Goal: Information Seeking & Learning: Check status

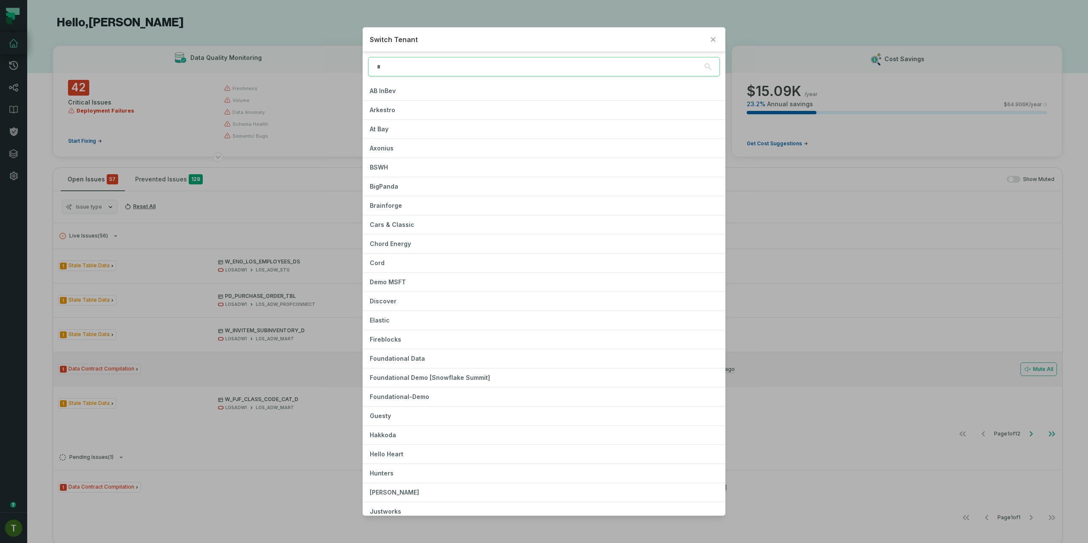
drag, startPoint x: 275, startPoint y: 338, endPoint x: 281, endPoint y: 360, distance: 22.7
click at [275, 338] on div "Switch Tenant AB InBev Arkestro At Bay Axonius BSWH BigPanda Brainforge Cars & …" at bounding box center [544, 271] width 1088 height 543
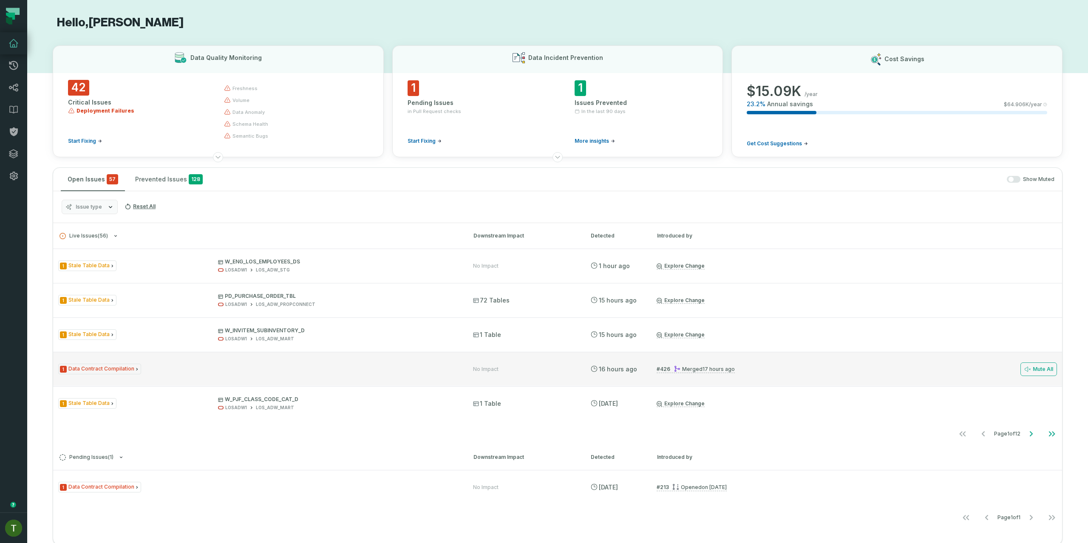
click at [283, 363] on div "1 Data Contract Compilation No Impact [DATE] 1:01:52 AM # 426 Merged [DATE] 11:…" at bounding box center [557, 369] width 1009 height 34
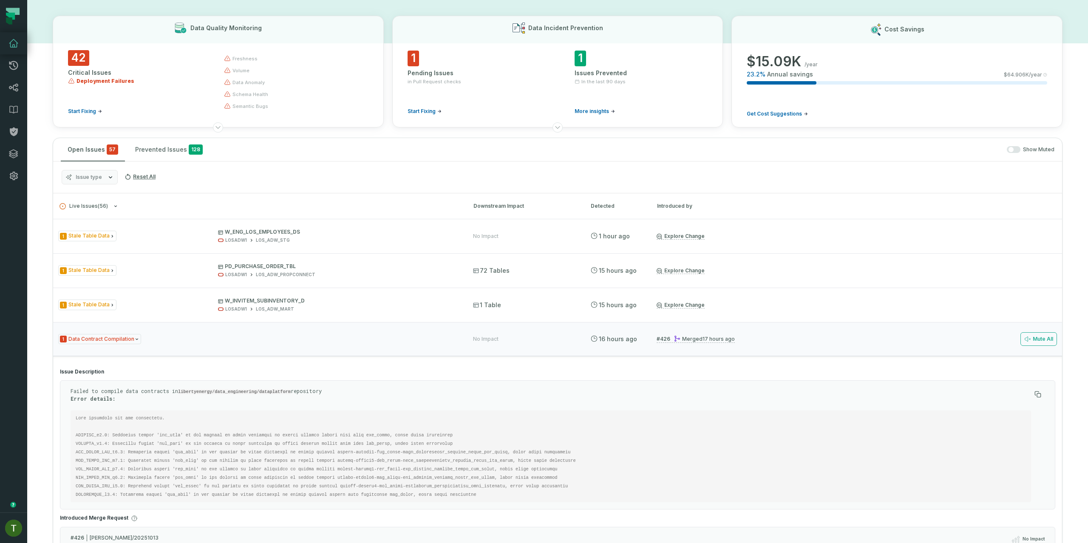
scroll to position [102, 0]
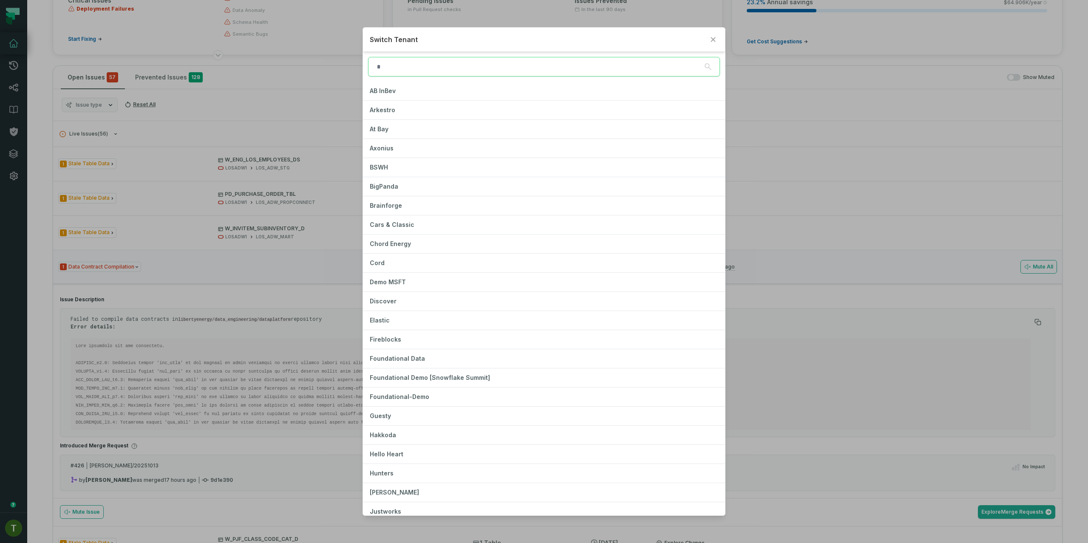
type input "*"
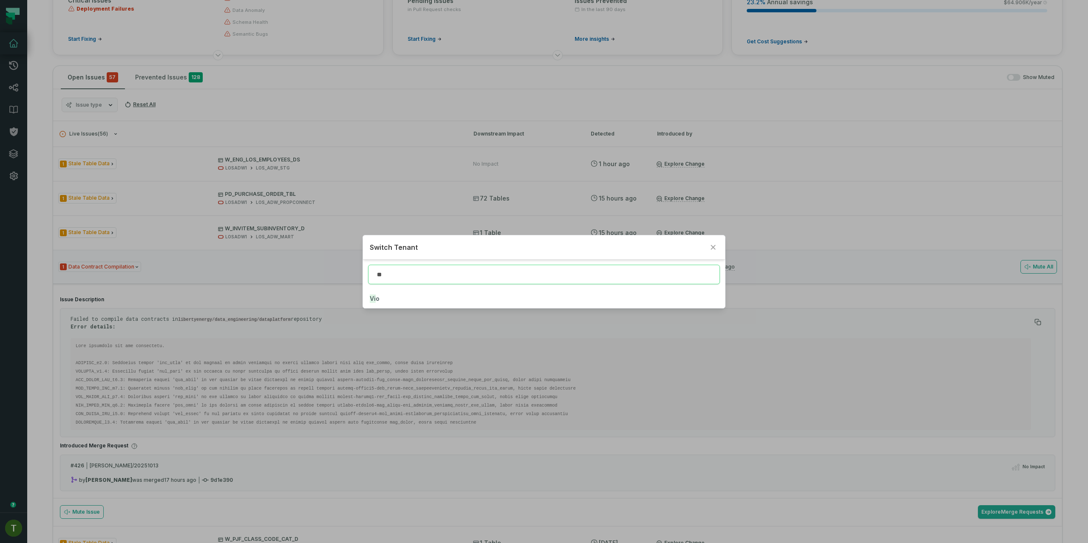
type input "**"
click button "Vi o" at bounding box center [544, 298] width 362 height 19
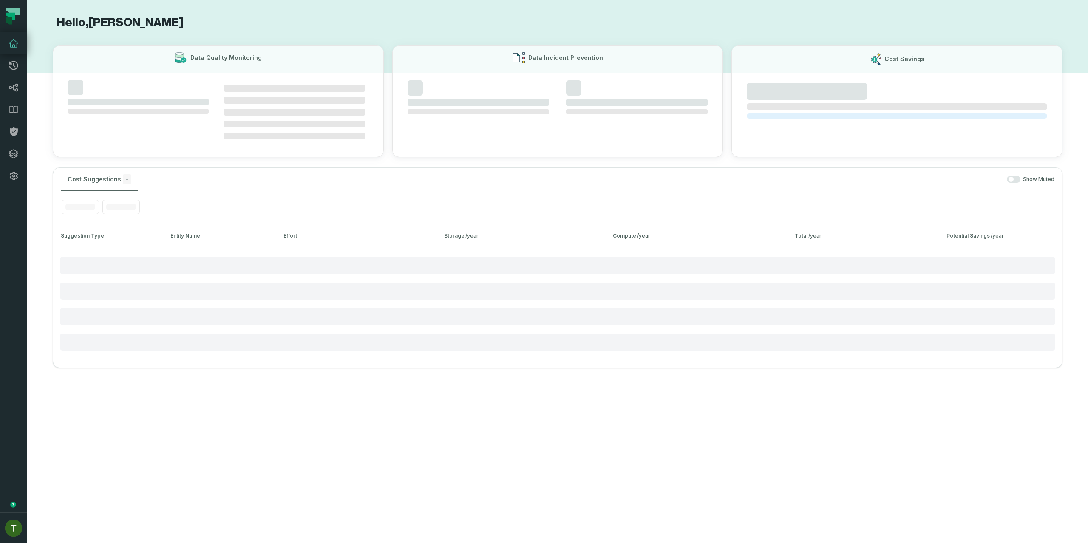
scroll to position [0, 0]
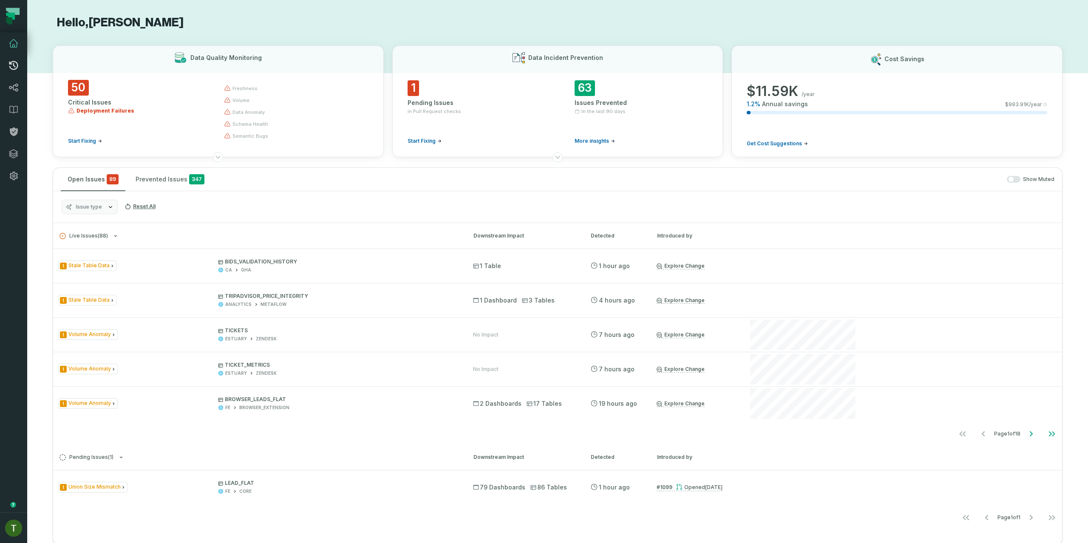
click at [18, 76] on link "Merge Requests" at bounding box center [13, 65] width 27 height 22
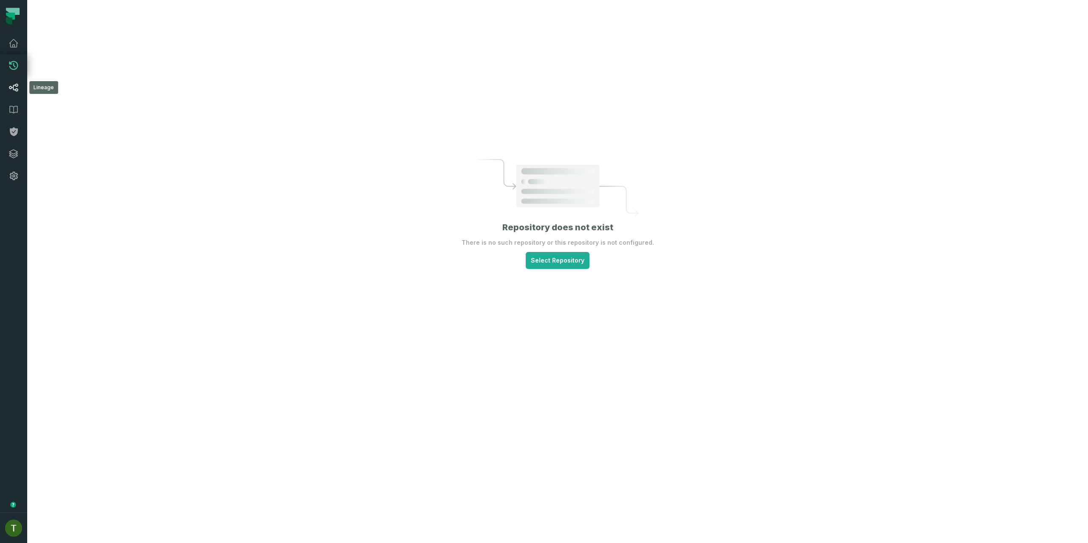
click at [19, 89] on link "Lineage" at bounding box center [13, 88] width 27 height 22
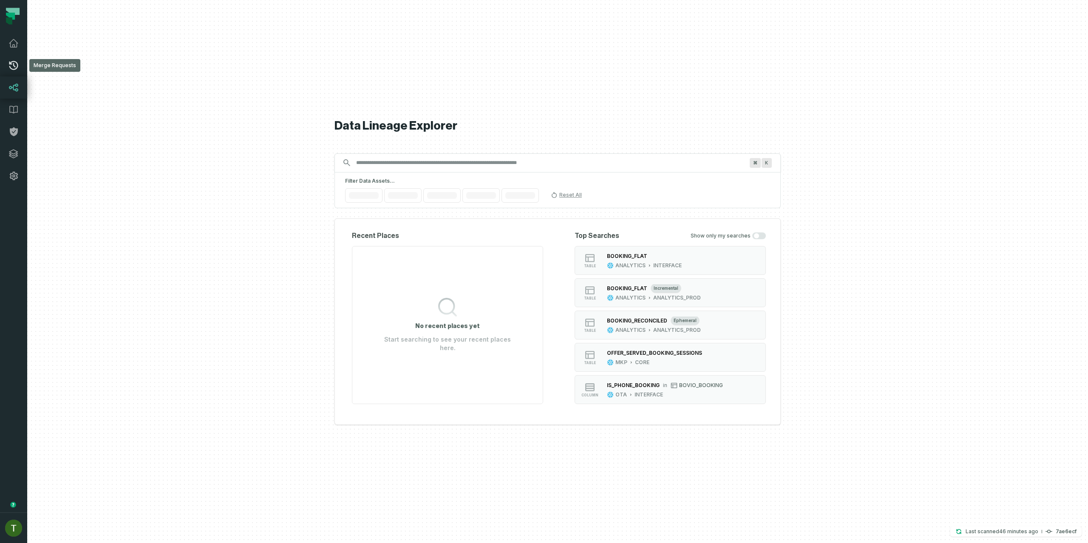
click at [11, 69] on icon at bounding box center [13, 65] width 9 height 9
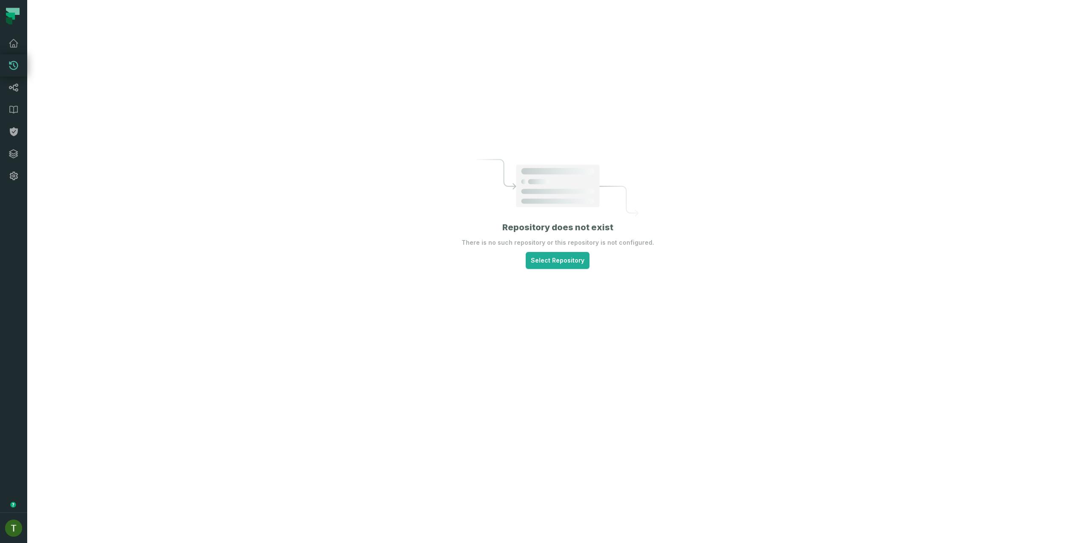
click at [553, 269] on div "Repository does not exist There is no such repository or this repository is not…" at bounding box center [557, 271] width 1061 height 543
click at [554, 267] on html "Merge Requests Dashboard Lineage Data Catalog Policies Integrations Settings [P…" at bounding box center [544, 271] width 1088 height 543
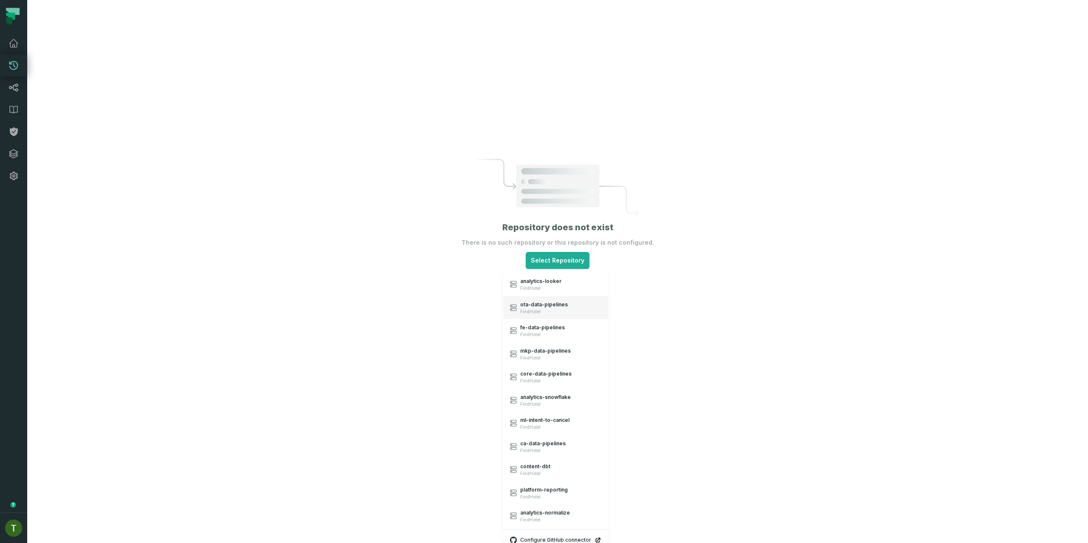
click at [550, 307] on span "ota-data-pipelines" at bounding box center [544, 304] width 48 height 7
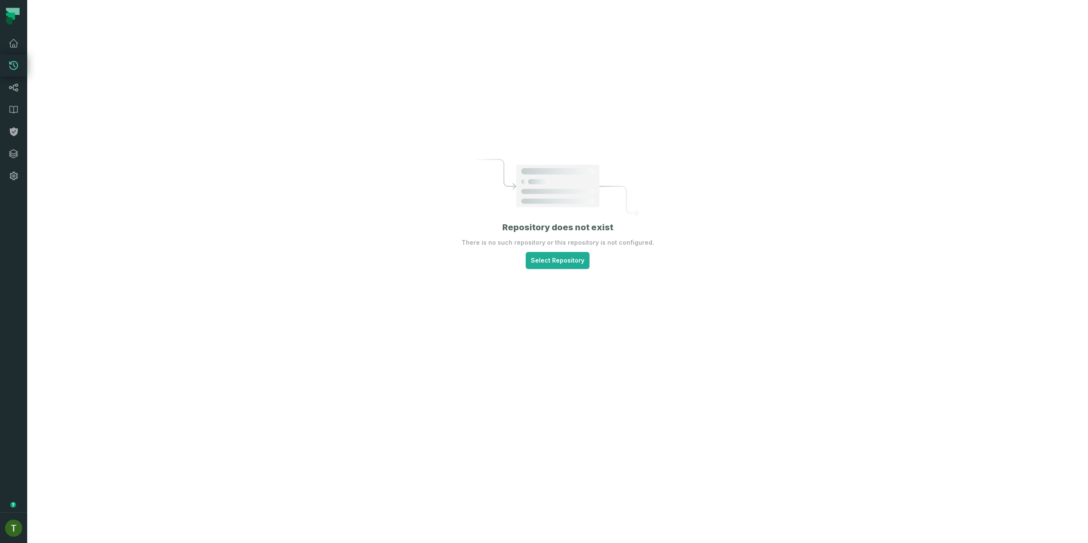
click at [552, 302] on div "Repository does not exist There is no such repository or this repository is not…" at bounding box center [557, 271] width 1061 height 543
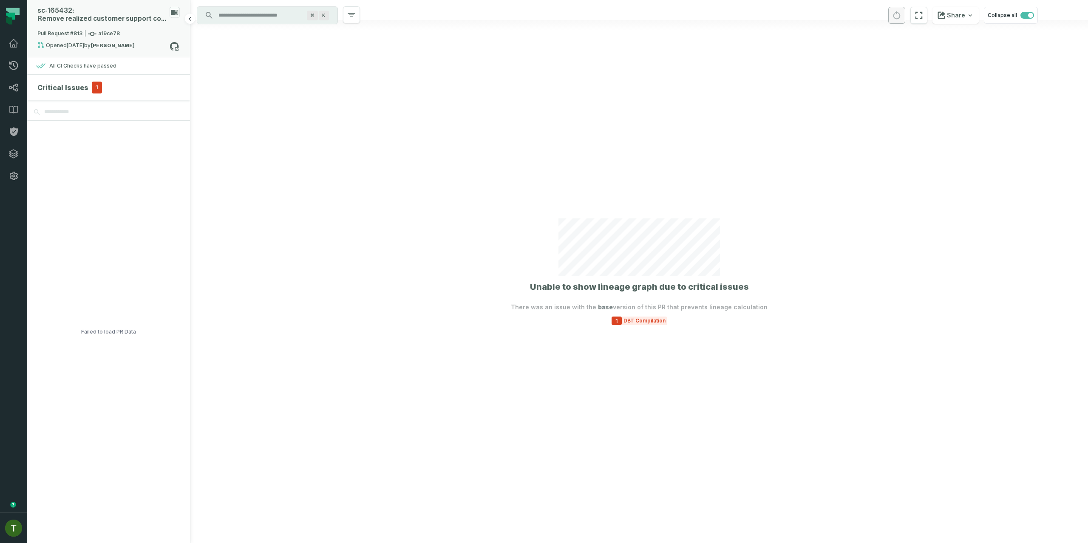
click at [88, 31] on icon at bounding box center [92, 34] width 9 height 9
click at [267, 73] on button "merged (395)" at bounding box center [271, 70] width 54 height 20
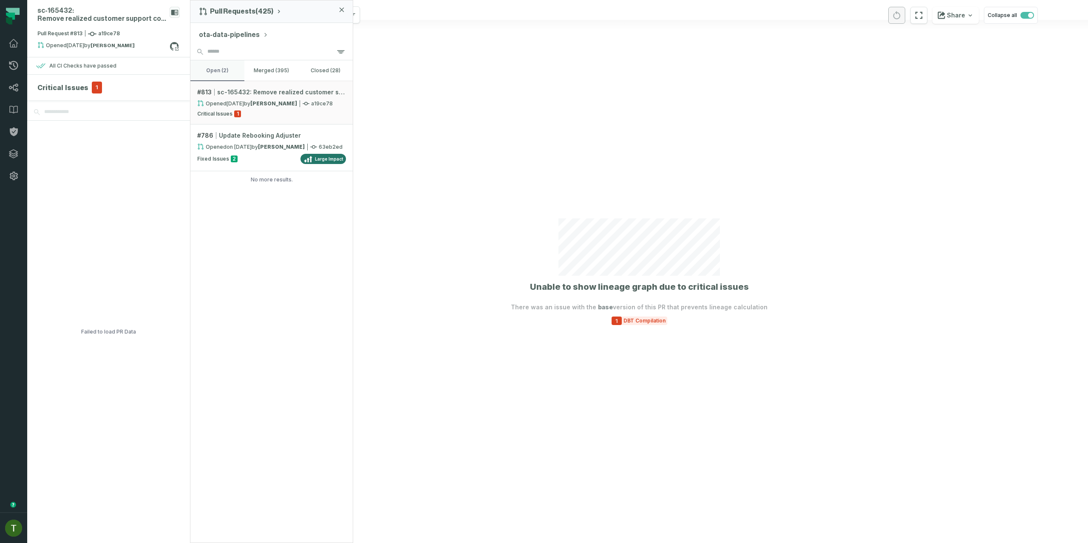
click at [229, 69] on button "open (2)" at bounding box center [217, 70] width 54 height 20
